Goal: Task Accomplishment & Management: Manage account settings

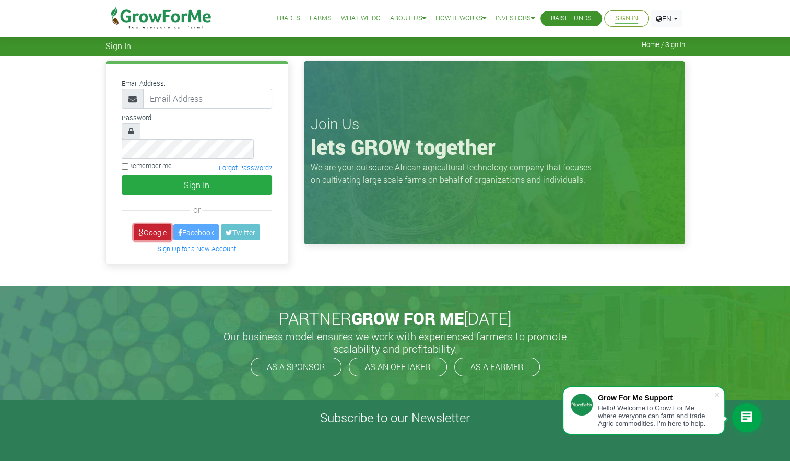
click at [153, 224] on link "Google" at bounding box center [153, 232] width 38 height 16
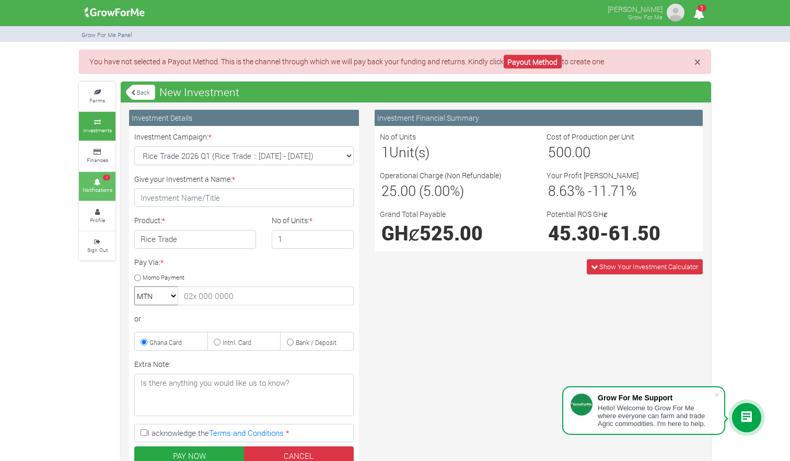
click at [96, 191] on small "Notifications" at bounding box center [98, 189] width 30 height 7
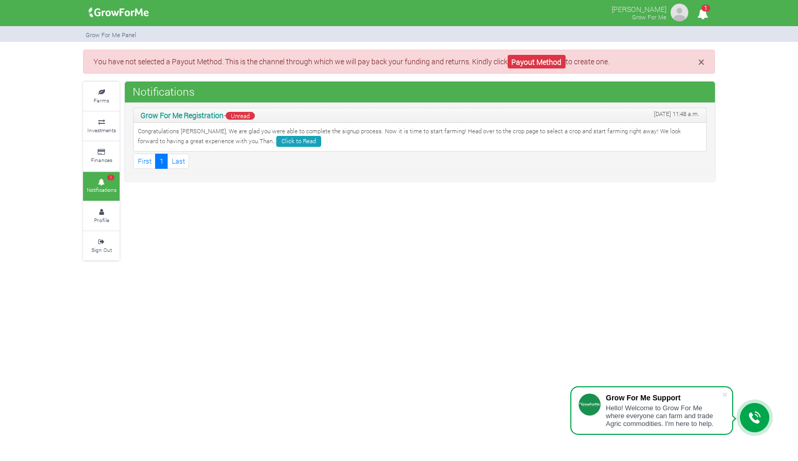
click at [322, 136] on p "Congratulations Emmanuel, We are glad you were able to complete the signup proc…" at bounding box center [420, 137] width 564 height 20
click at [276, 144] on link "Click to Read" at bounding box center [298, 141] width 45 height 11
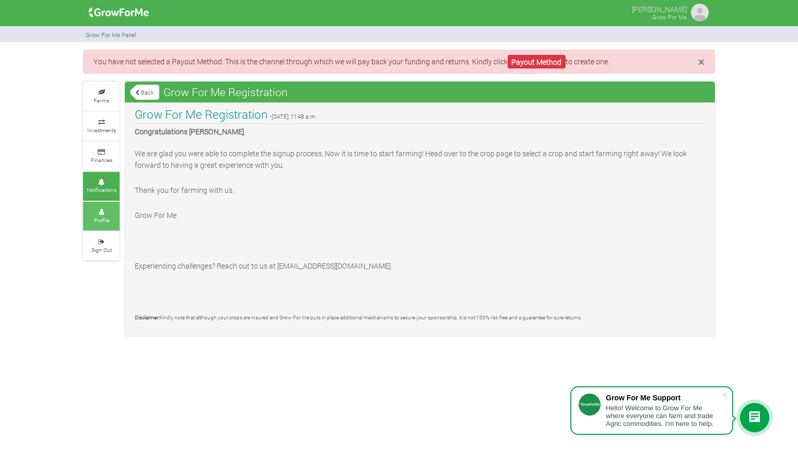
click at [91, 220] on link "Profile" at bounding box center [101, 216] width 37 height 29
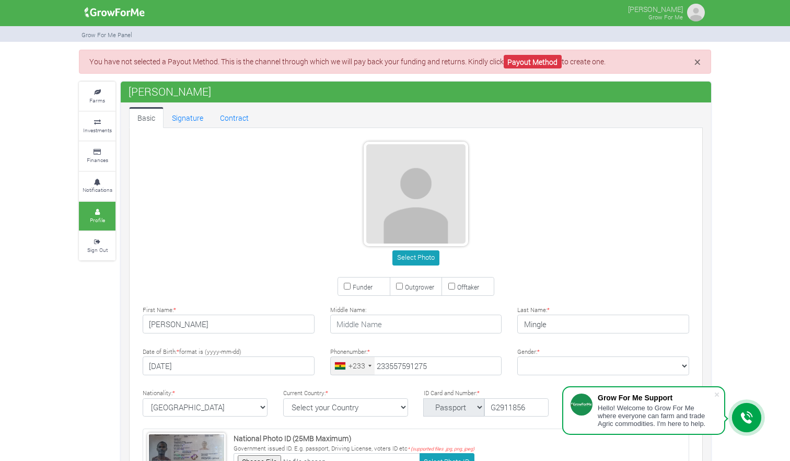
click at [347, 285] on input "Funder" at bounding box center [347, 286] width 7 height 7
checkbox input "true"
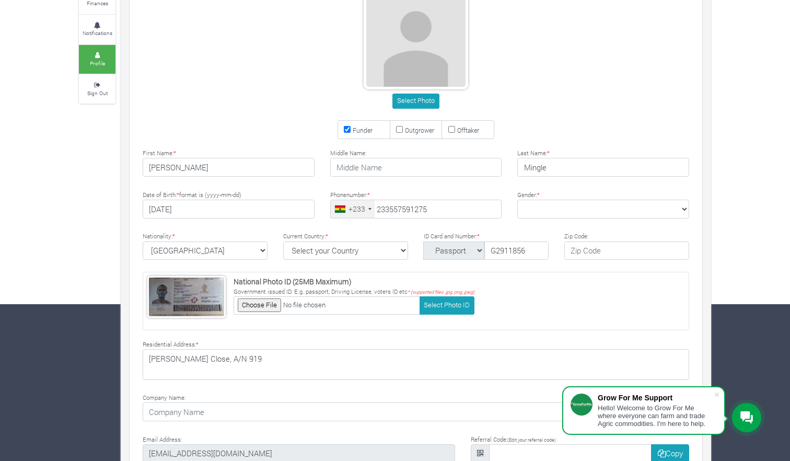
type input "55 759 1275"
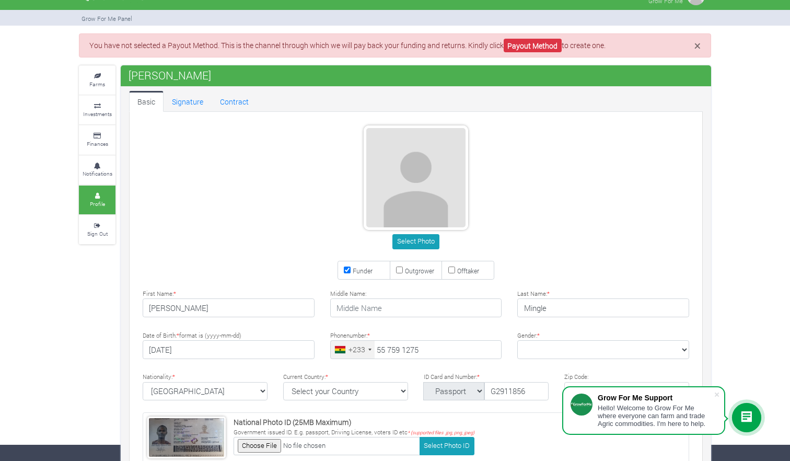
scroll to position [0, 0]
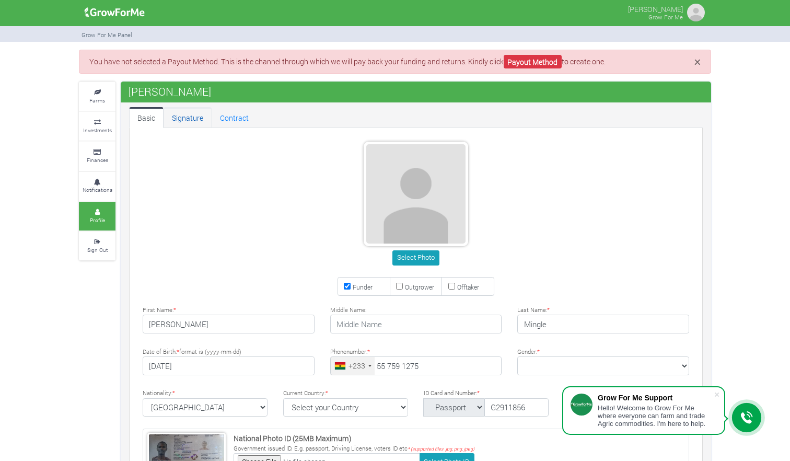
click at [197, 120] on link "Signature" at bounding box center [187, 117] width 48 height 21
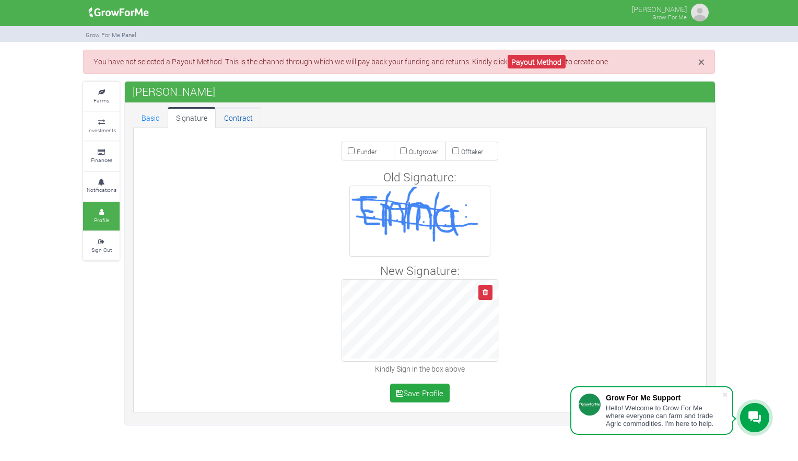
click at [249, 118] on link "Contract" at bounding box center [238, 117] width 45 height 21
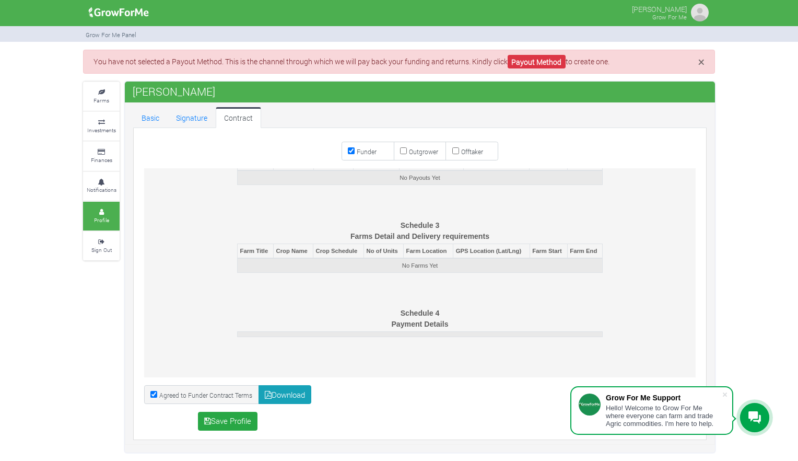
scroll to position [3457, 0]
click at [250, 417] on button "Save Profile" at bounding box center [228, 421] width 60 height 19
